Goal: Information Seeking & Learning: Learn about a topic

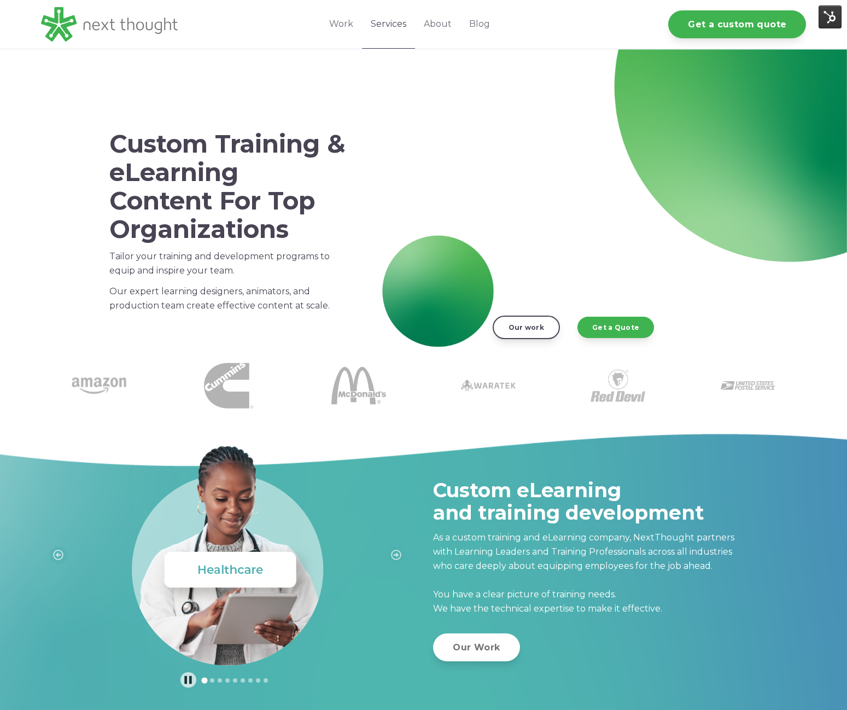
click at [397, 27] on link "Services" at bounding box center [388, 24] width 53 height 49
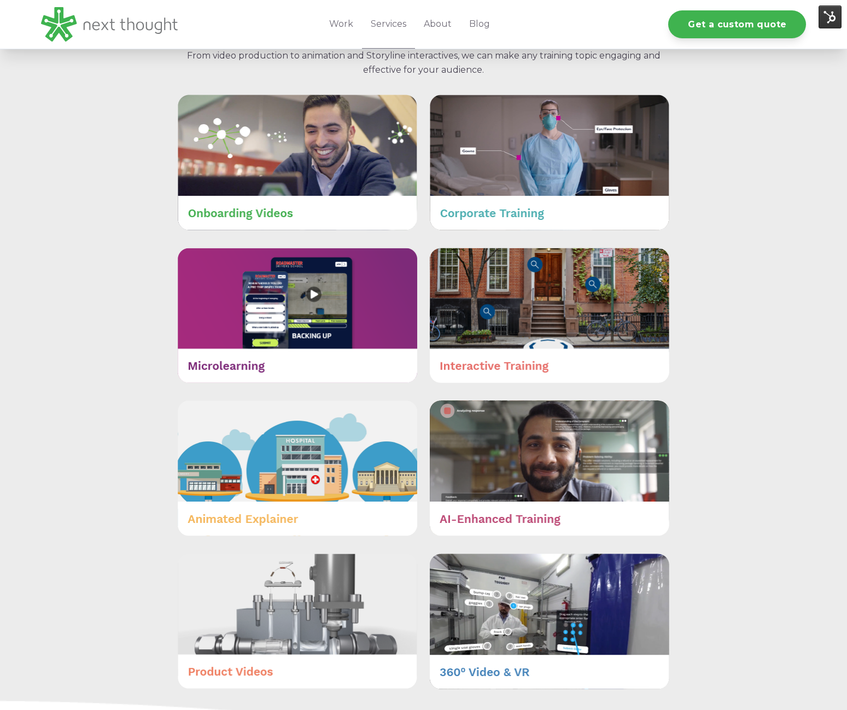
scroll to position [473, 0]
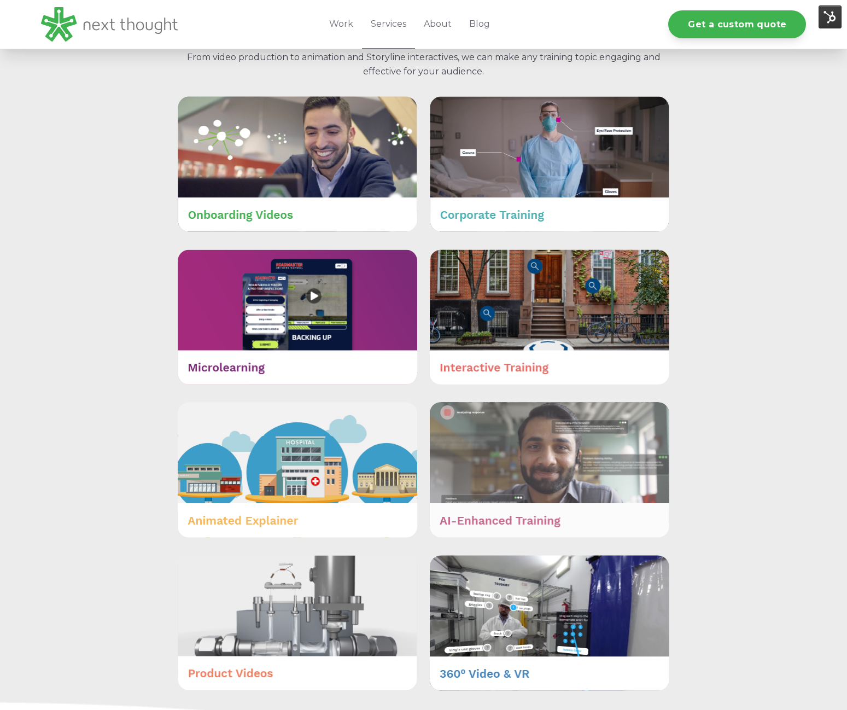
click at [500, 519] on img at bounding box center [549, 470] width 239 height 136
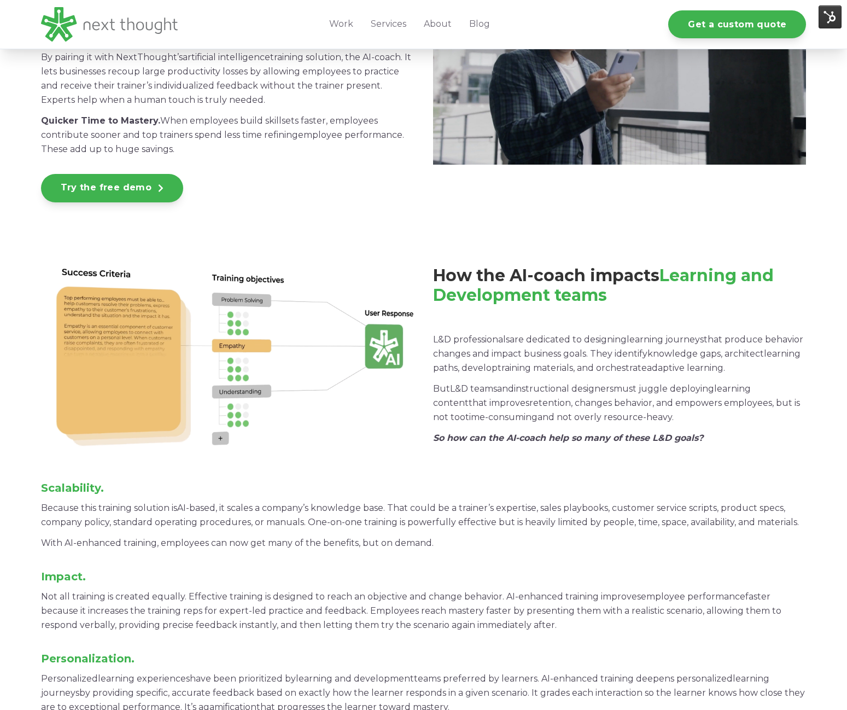
scroll to position [1380, 0]
